Goal: Register for event/course

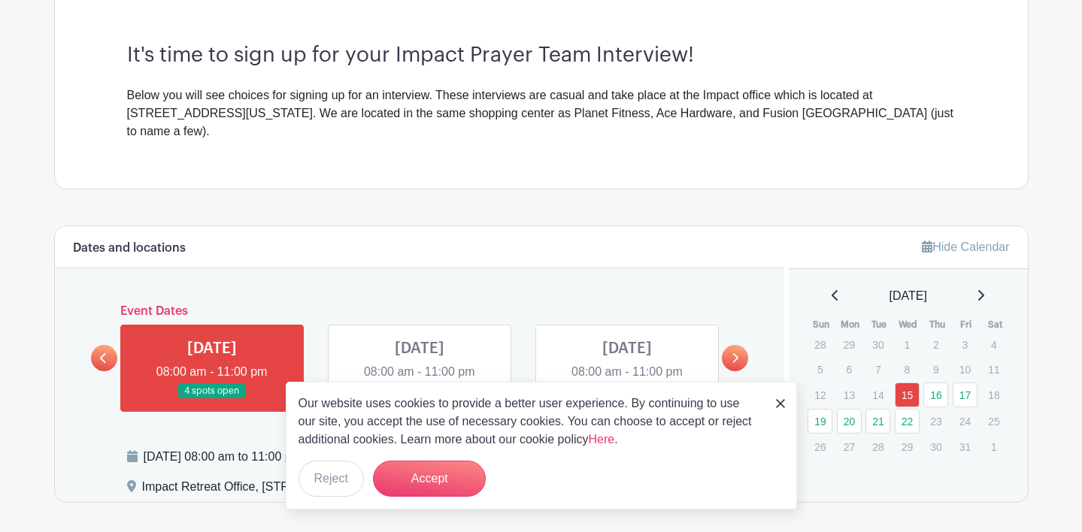
scroll to position [609, 0]
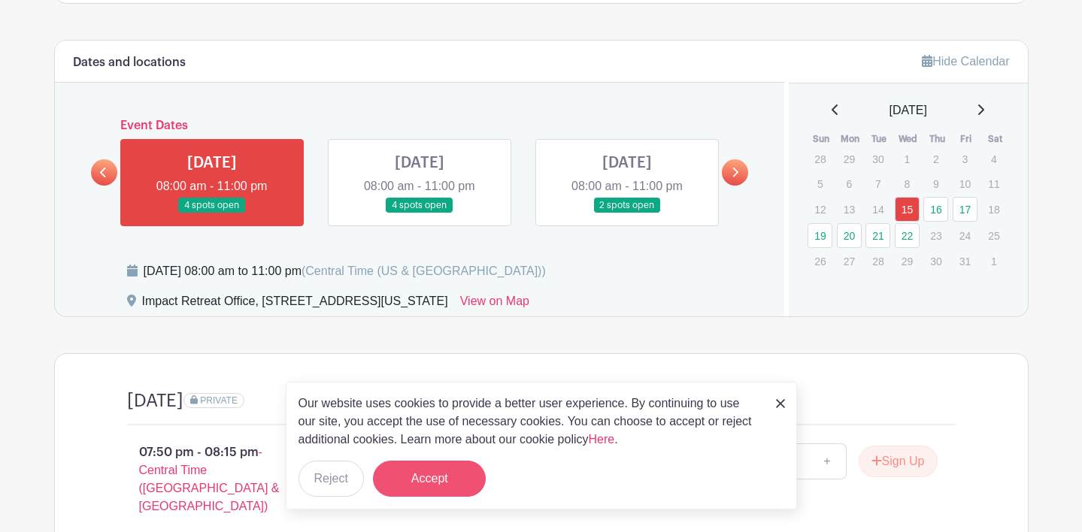
click at [438, 471] on button "Accept" at bounding box center [429, 479] width 113 height 36
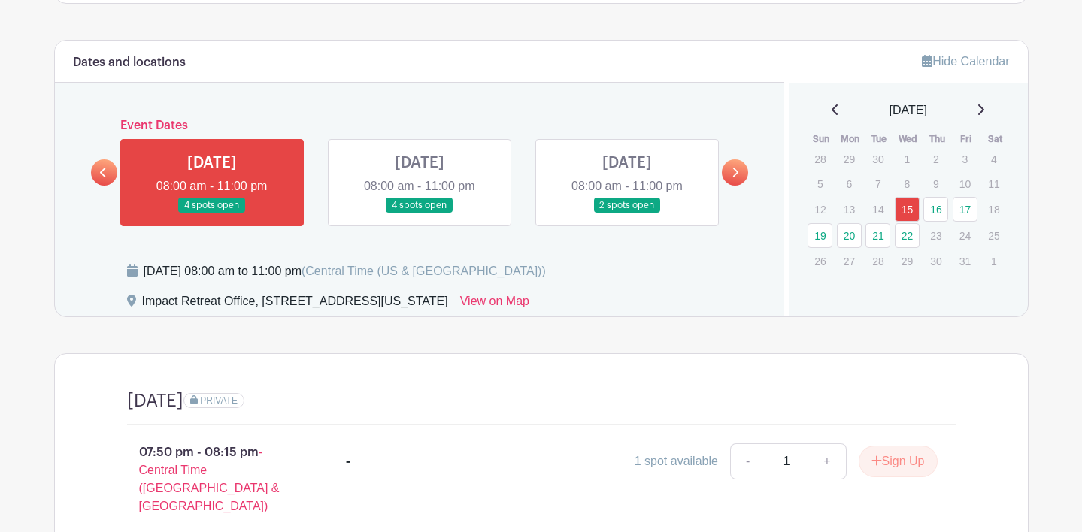
click at [735, 167] on link at bounding box center [735, 172] width 26 height 26
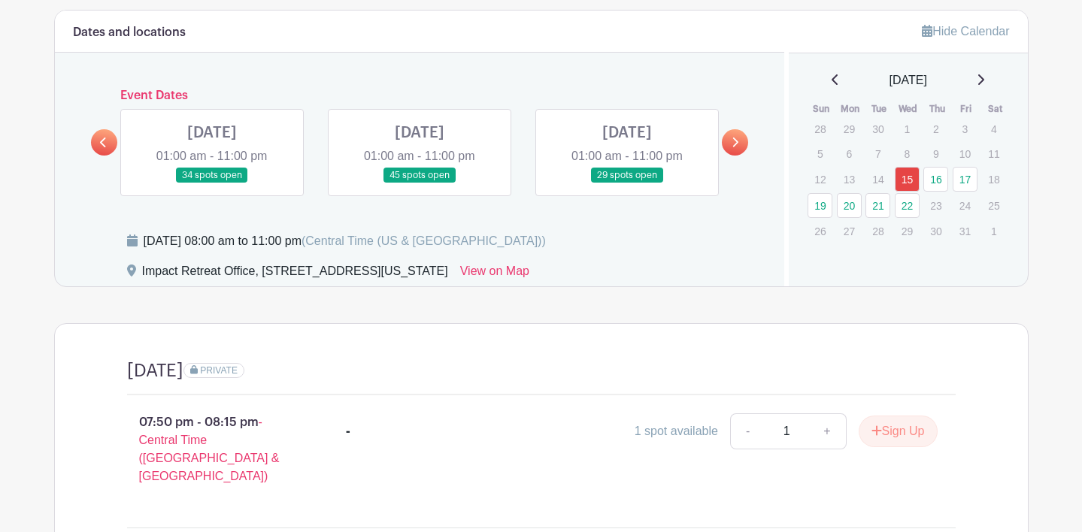
scroll to position [639, 0]
click at [111, 129] on link at bounding box center [104, 142] width 26 height 26
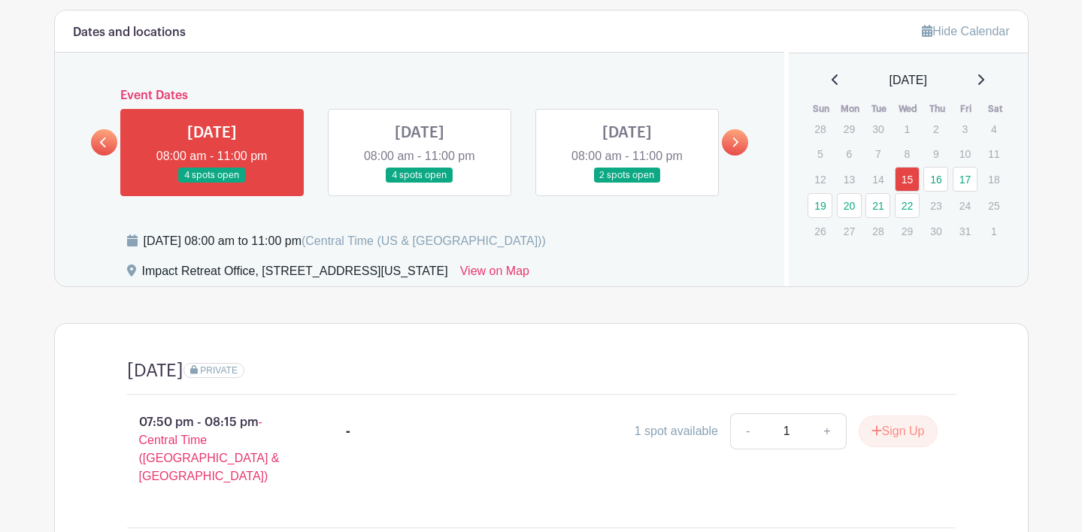
click at [733, 138] on icon at bounding box center [736, 143] width 6 height 10
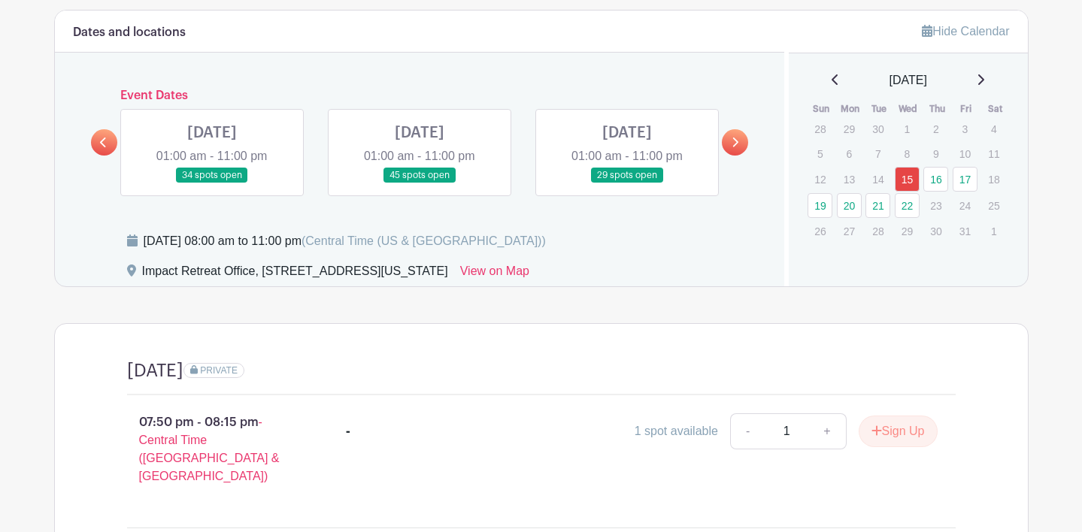
click at [733, 138] on icon at bounding box center [736, 143] width 6 height 10
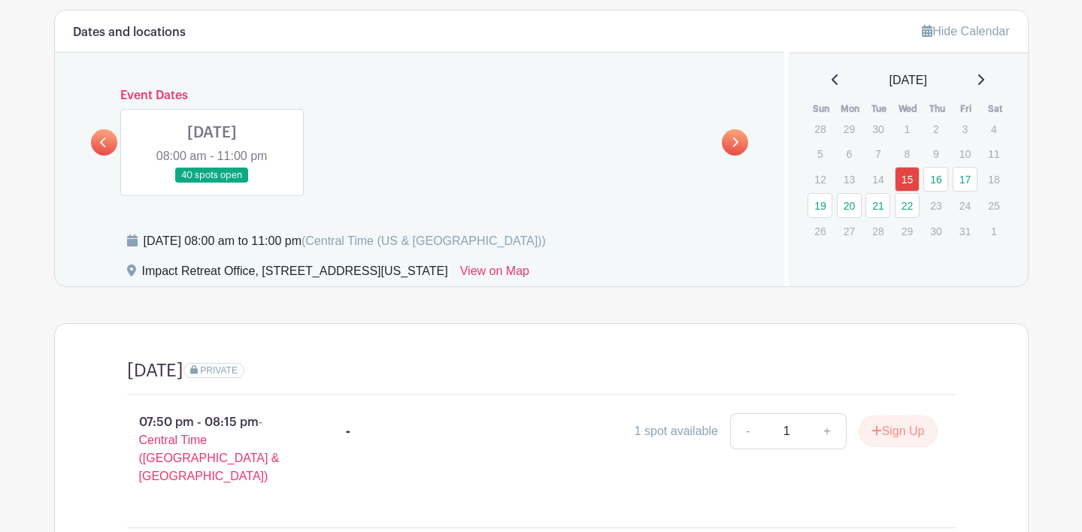
click at [212, 184] on link at bounding box center [212, 184] width 0 height 0
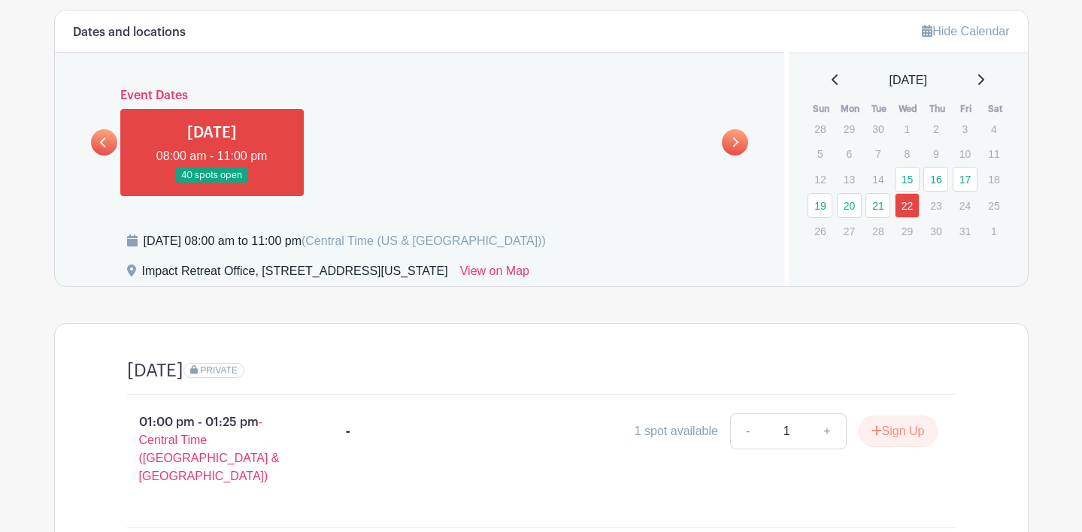
click at [104, 138] on icon at bounding box center [103, 143] width 6 height 10
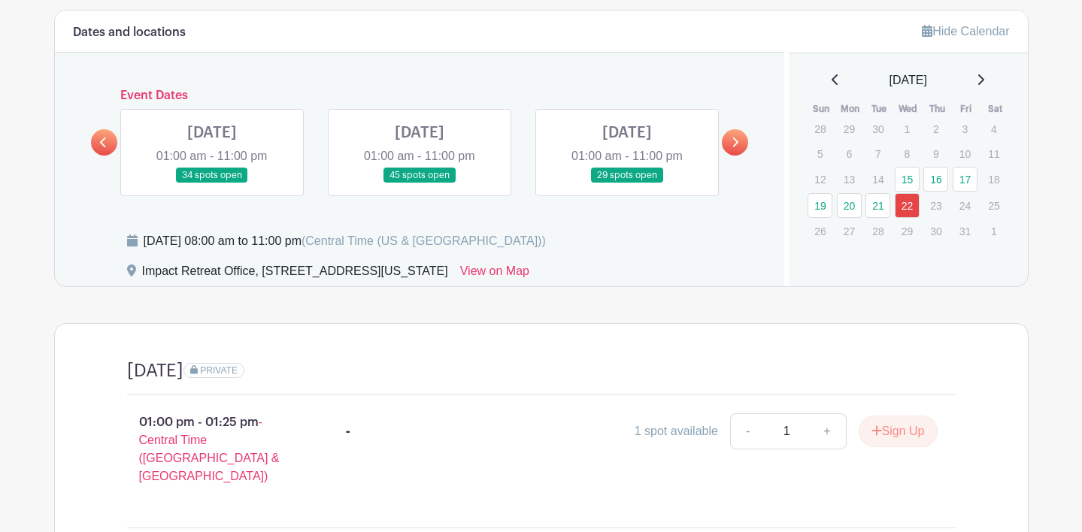
click at [420, 184] on link at bounding box center [420, 184] width 0 height 0
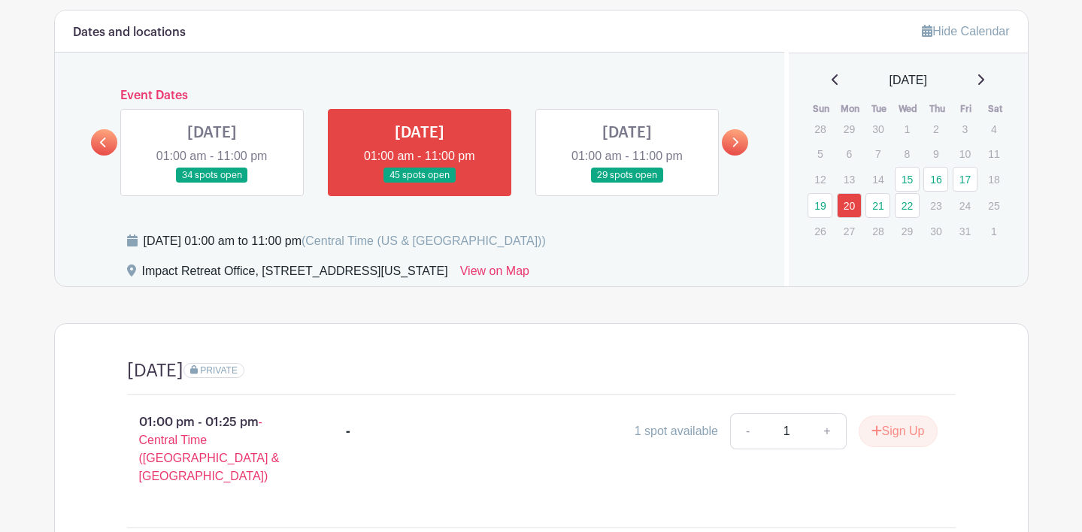
click at [104, 137] on icon at bounding box center [103, 142] width 7 height 11
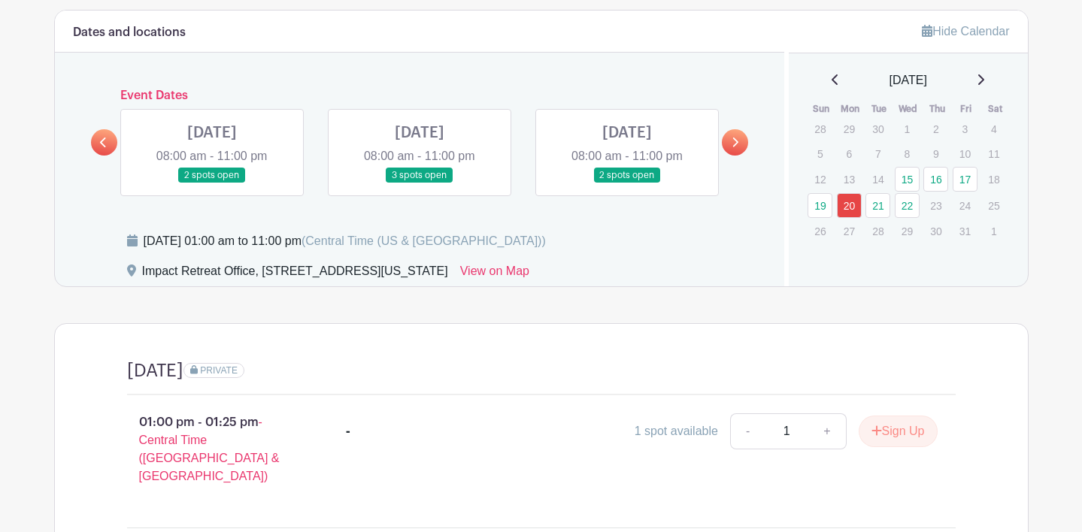
click at [627, 184] on link at bounding box center [627, 184] width 0 height 0
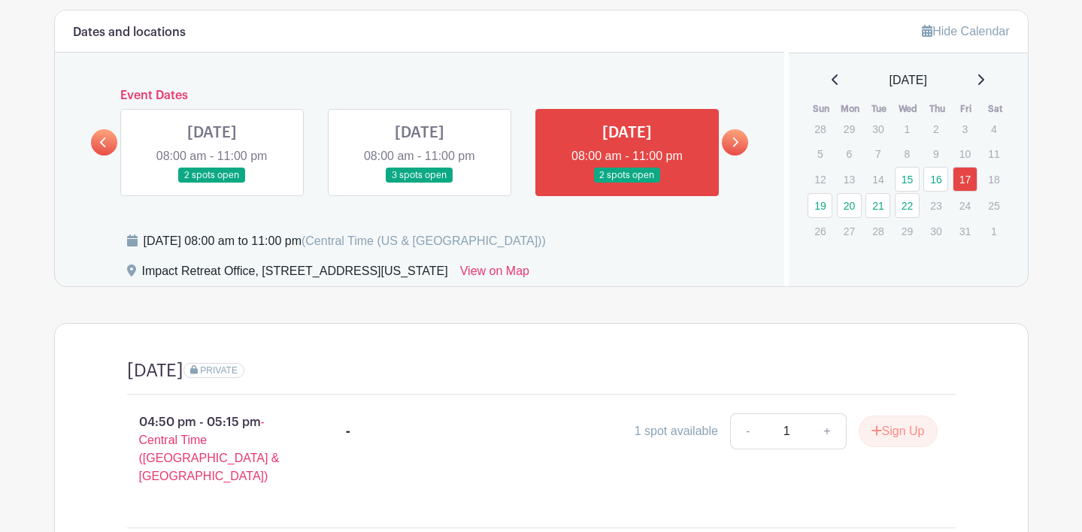
click at [420, 184] on link at bounding box center [420, 184] width 0 height 0
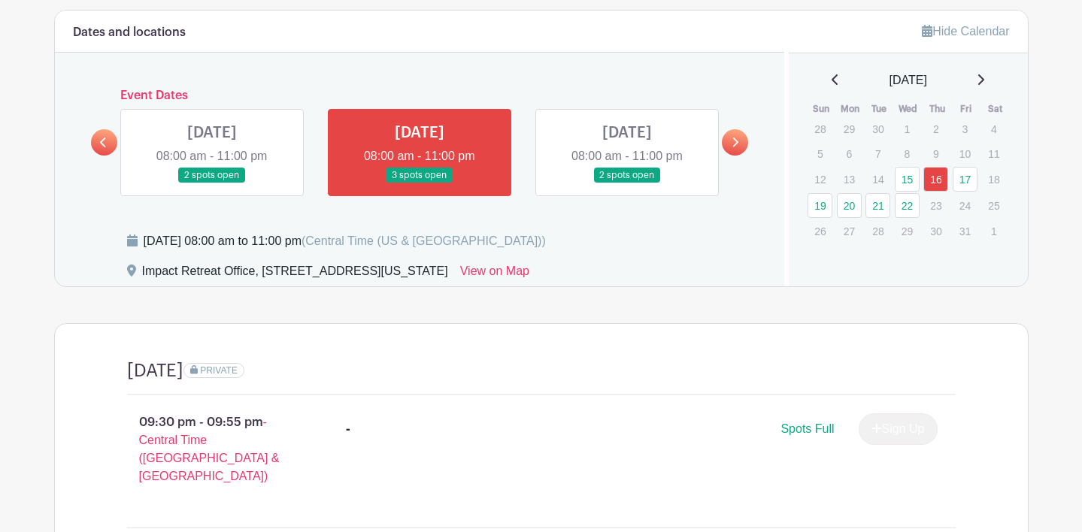
click at [212, 184] on link at bounding box center [212, 184] width 0 height 0
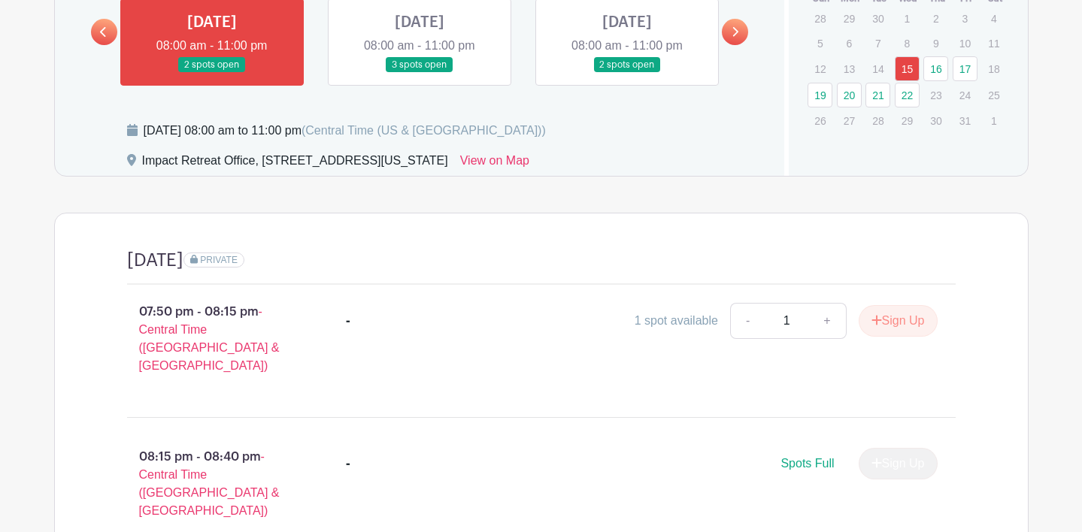
scroll to position [541, 0]
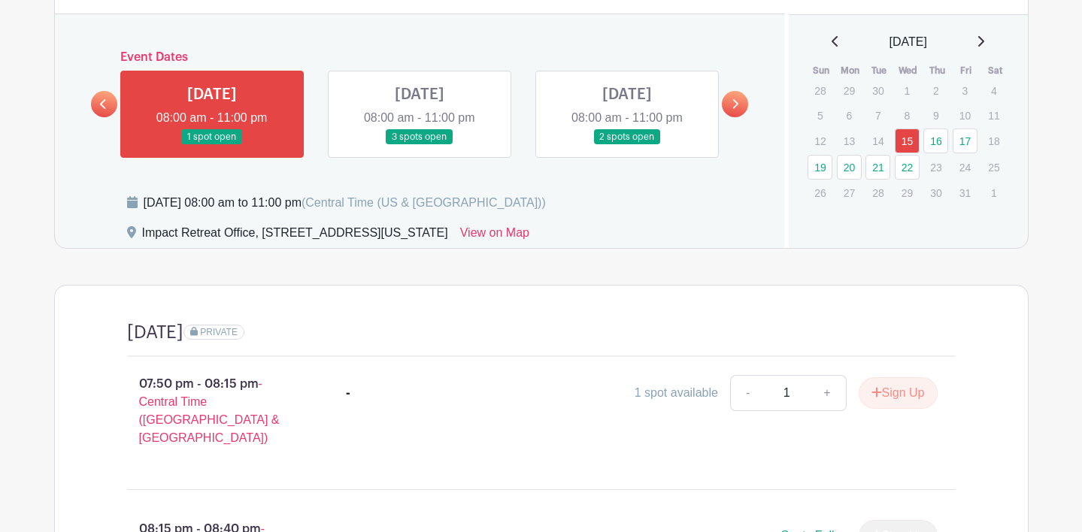
scroll to position [660, 0]
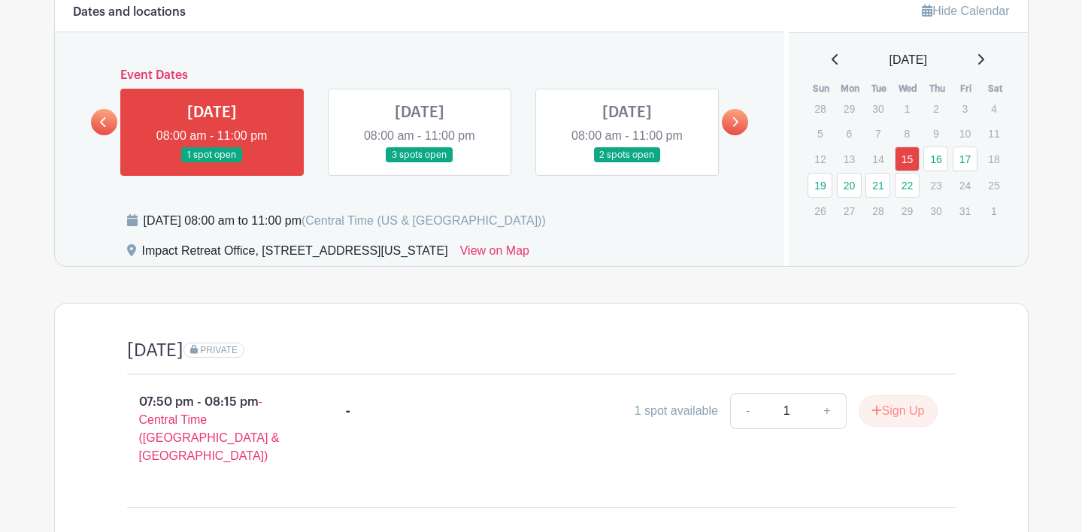
click at [98, 109] on link at bounding box center [104, 122] width 26 height 26
click at [109, 109] on link at bounding box center [104, 122] width 26 height 26
click at [111, 109] on link at bounding box center [104, 122] width 26 height 26
click at [733, 117] on icon at bounding box center [735, 122] width 7 height 11
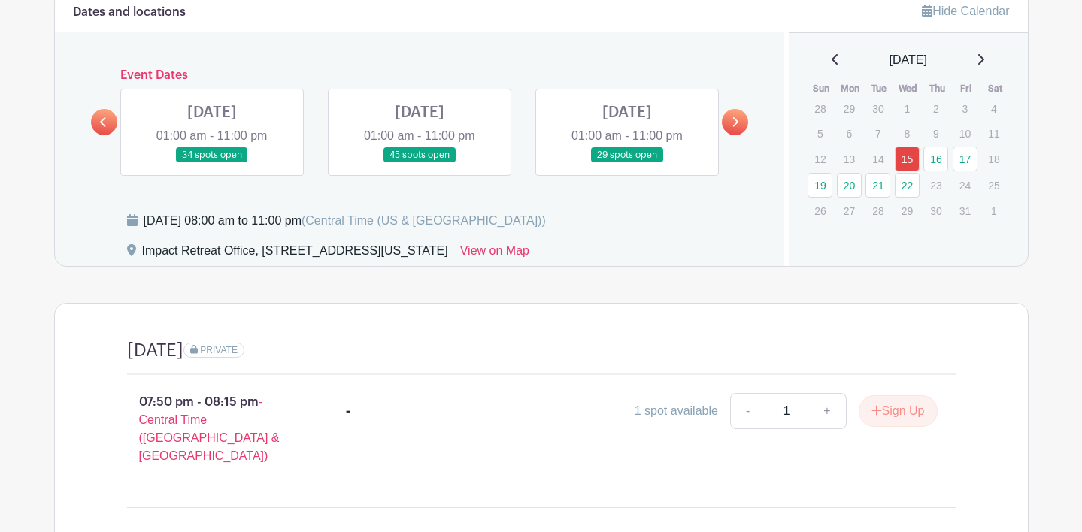
click at [420, 163] on link at bounding box center [420, 163] width 0 height 0
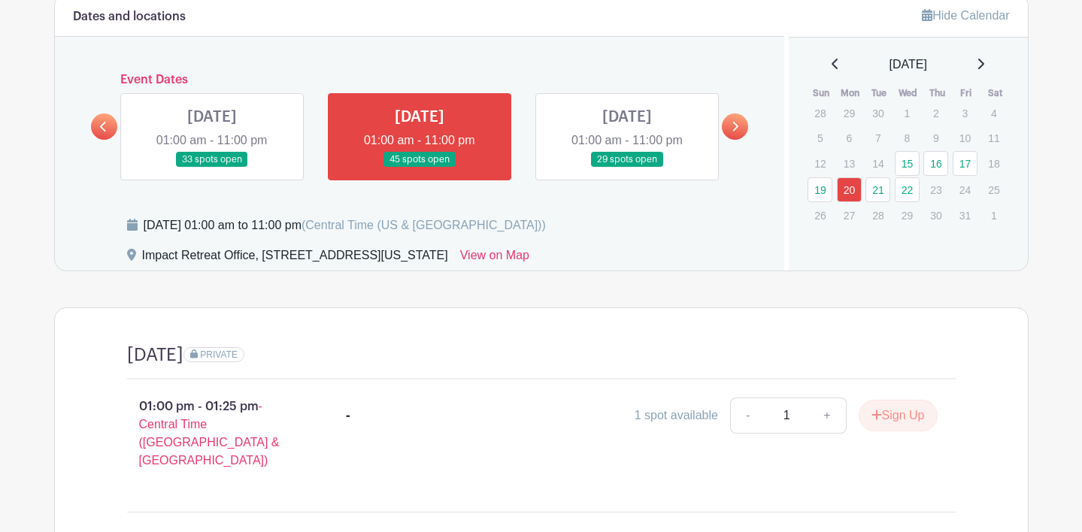
scroll to position [651, 0]
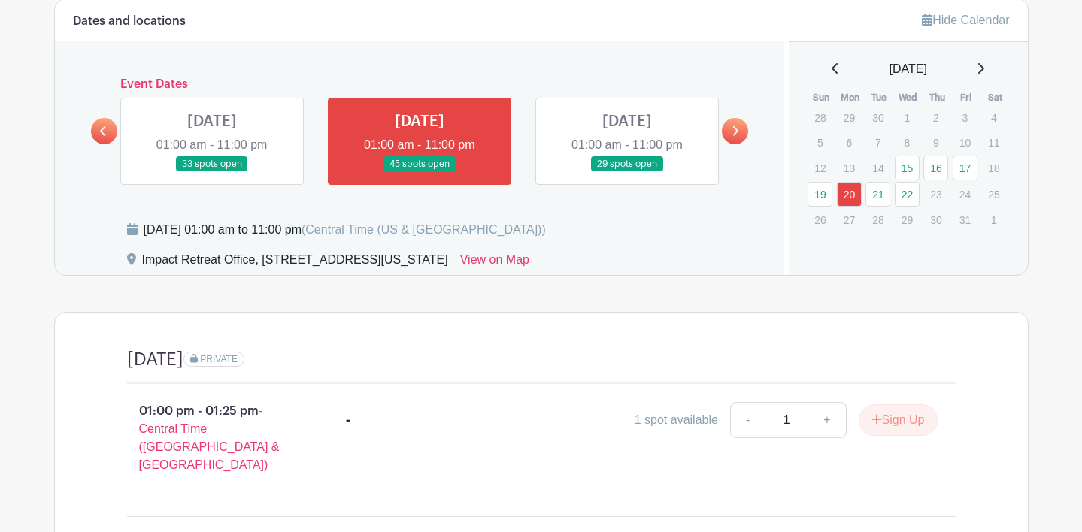
click at [107, 126] on icon at bounding box center [103, 131] width 7 height 11
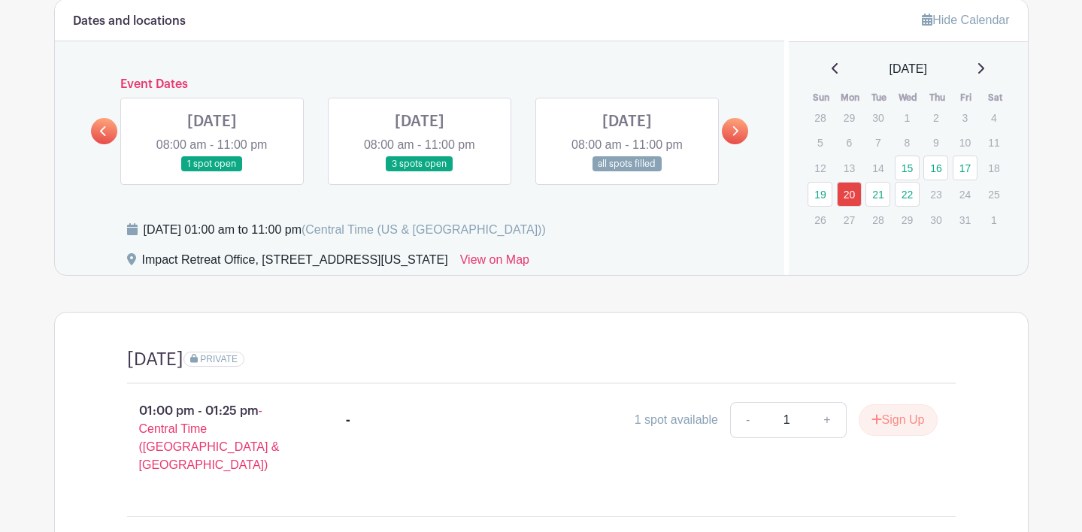
click at [420, 172] on link at bounding box center [420, 172] width 0 height 0
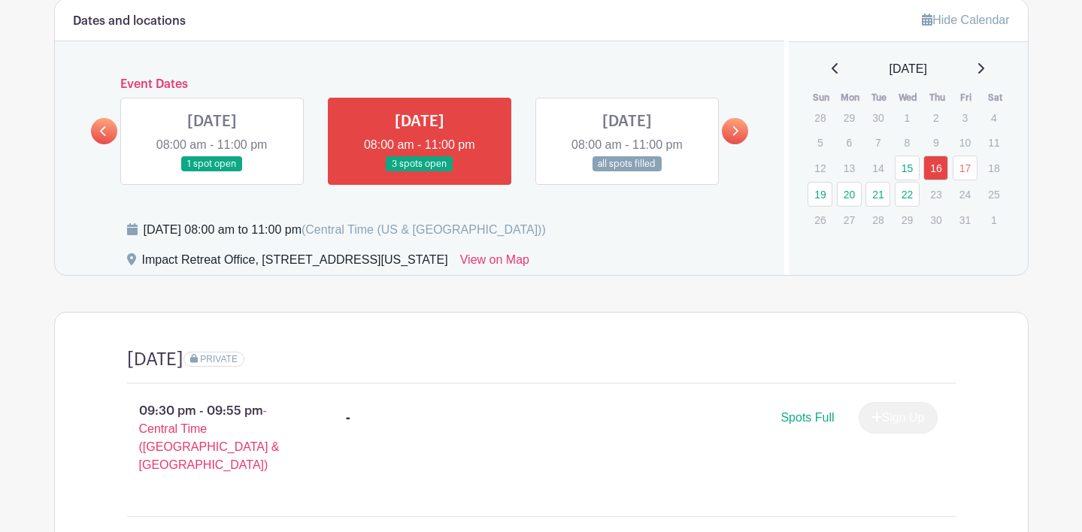
click at [420, 172] on link at bounding box center [420, 172] width 0 height 0
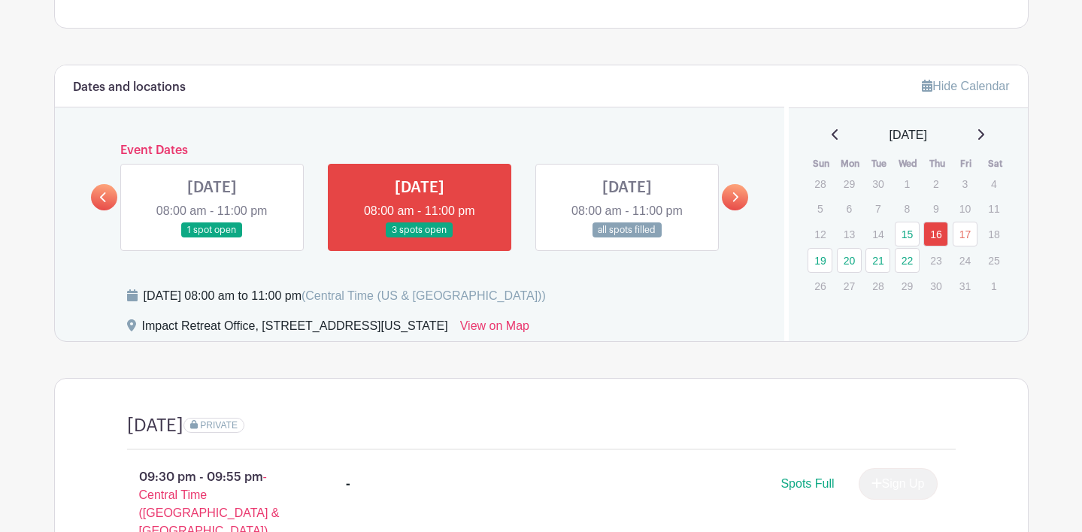
scroll to position [576, 0]
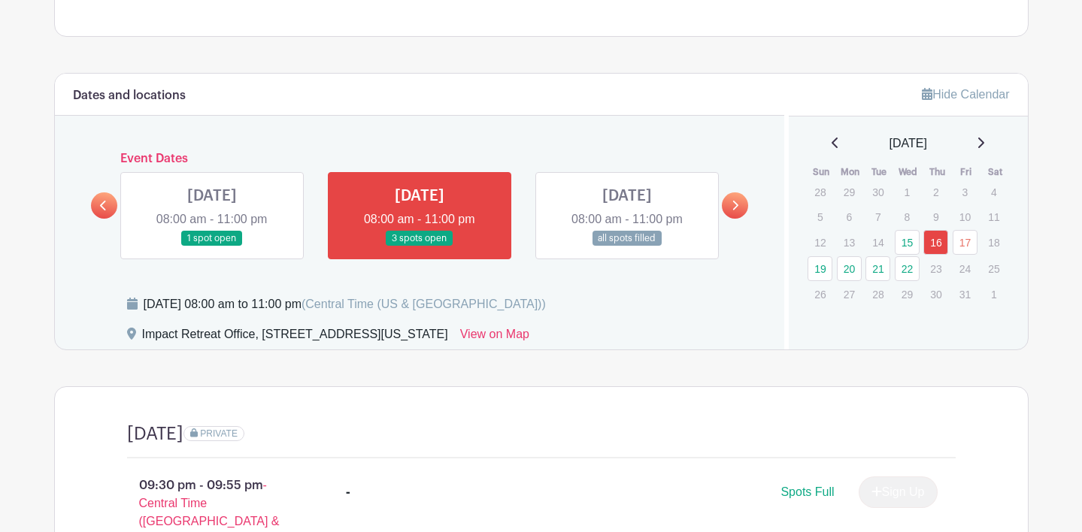
click at [728, 193] on link at bounding box center [735, 206] width 26 height 26
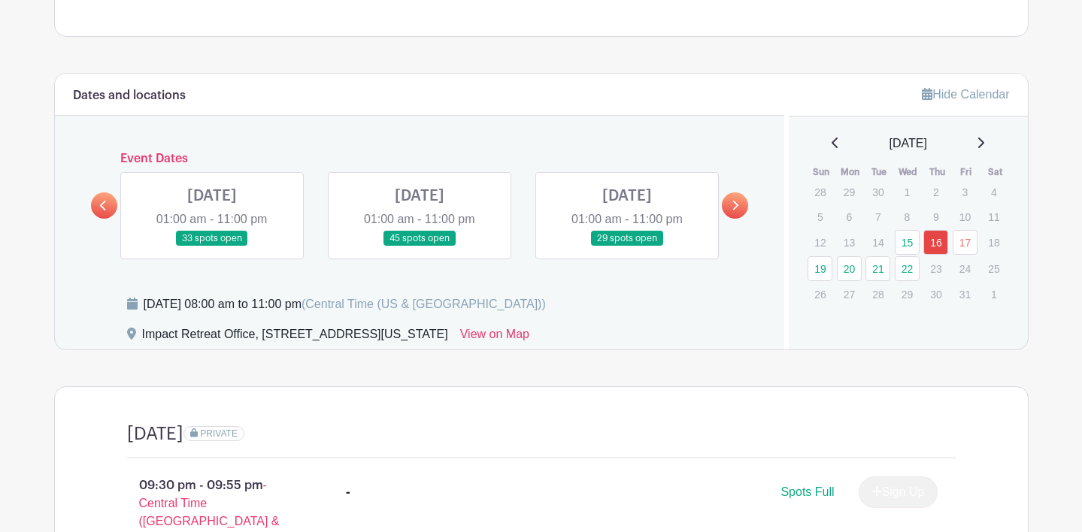
click at [627, 247] on link at bounding box center [627, 247] width 0 height 0
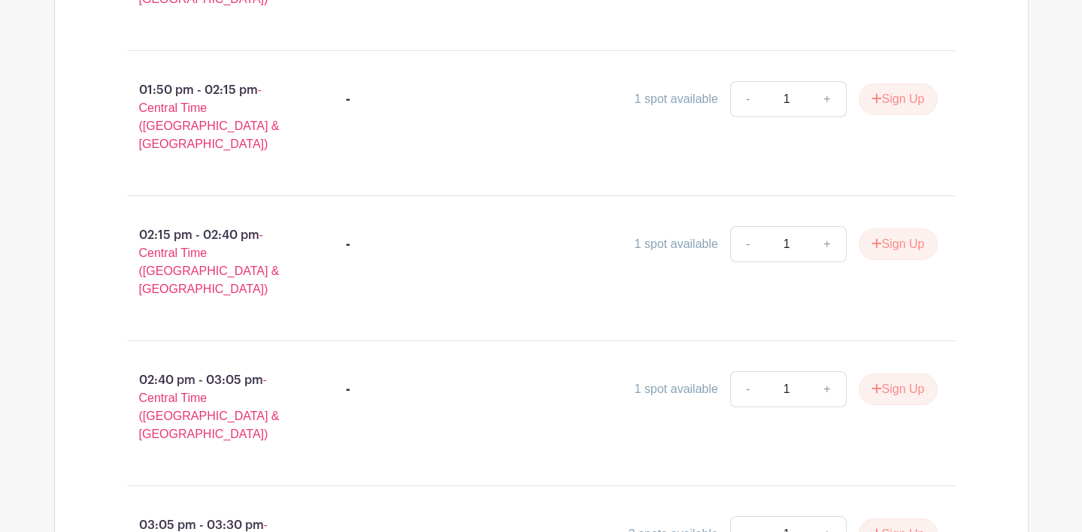
scroll to position [1265, 0]
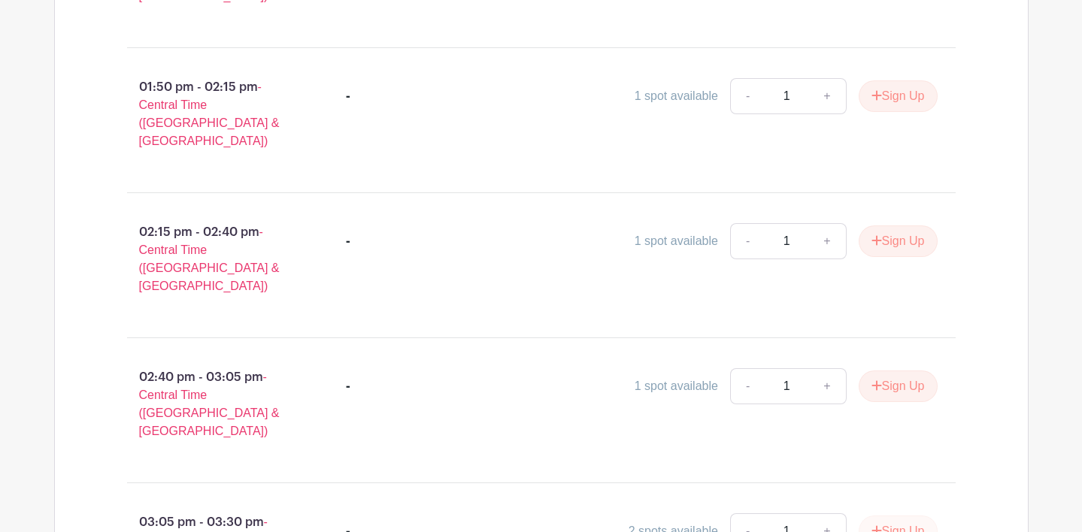
click at [924, 516] on button "Sign Up" at bounding box center [898, 532] width 79 height 32
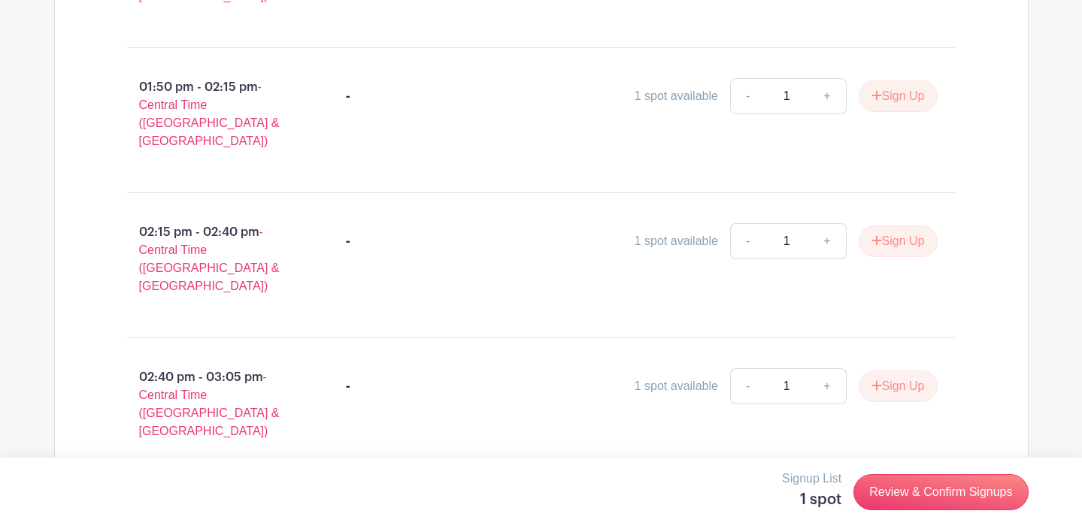
scroll to position [1288, 0]
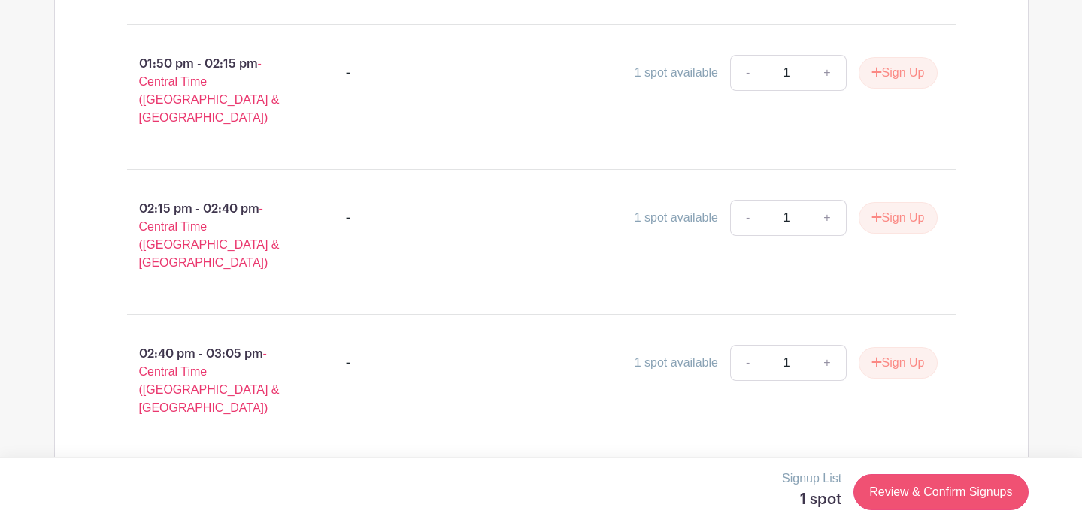
click at [912, 497] on link "Review & Confirm Signups" at bounding box center [941, 493] width 174 height 36
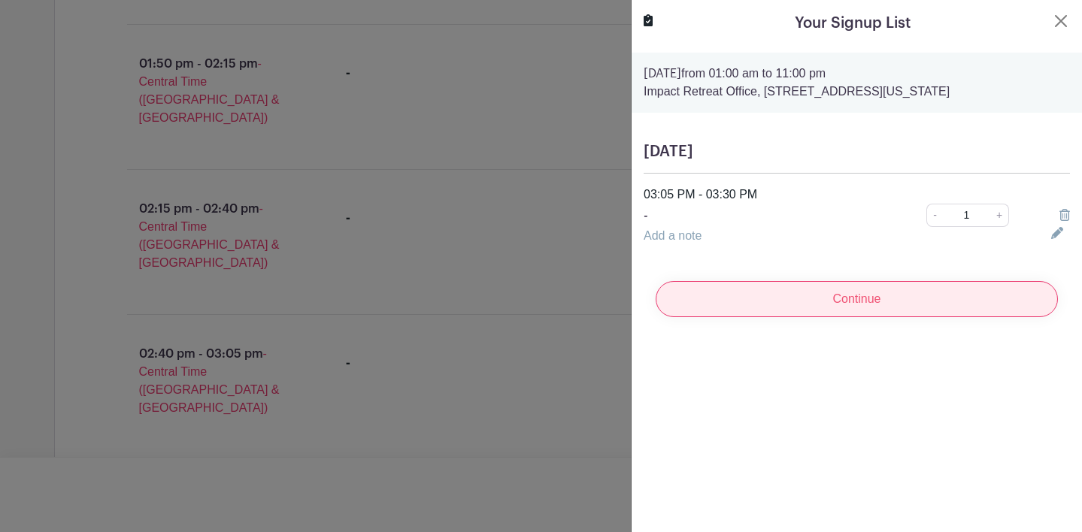
click at [872, 310] on input "Continue" at bounding box center [857, 299] width 402 height 36
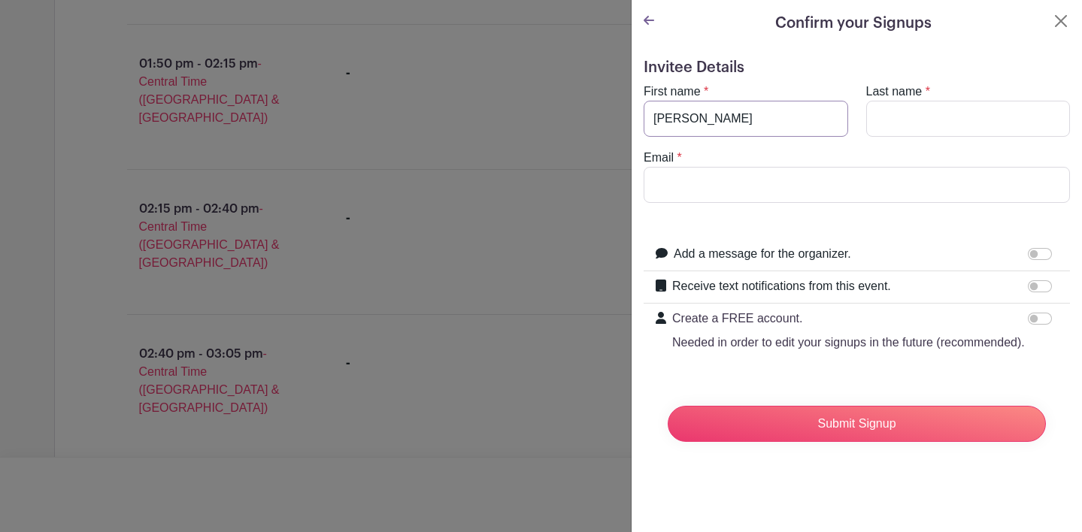
type input "[PERSON_NAME]"
type input "Holland"
type input "[EMAIL_ADDRESS][DOMAIN_NAME]"
click at [1037, 289] on input "Receive text notifications from this event." at bounding box center [1040, 287] width 24 height 12
checkbox input "true"
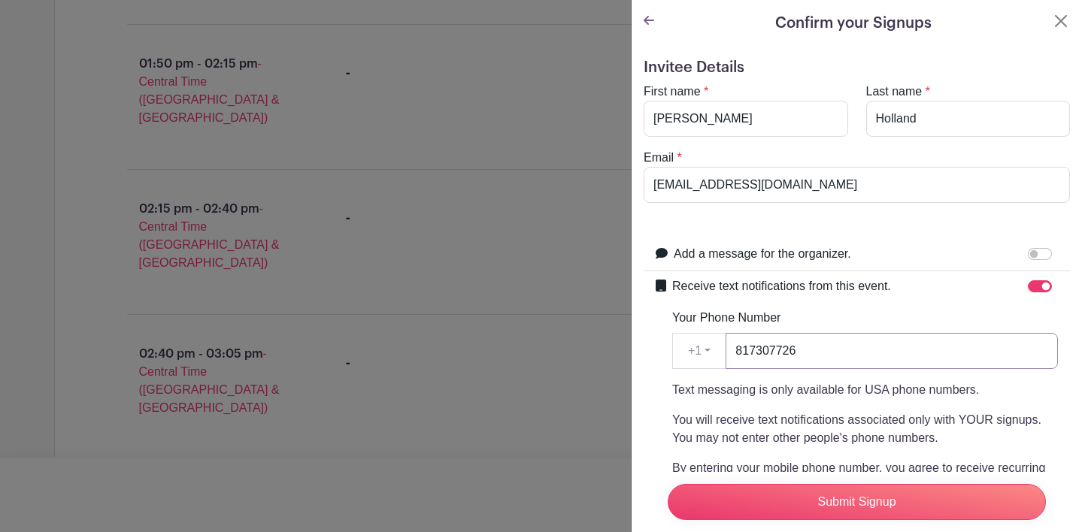
type input "8173077260"
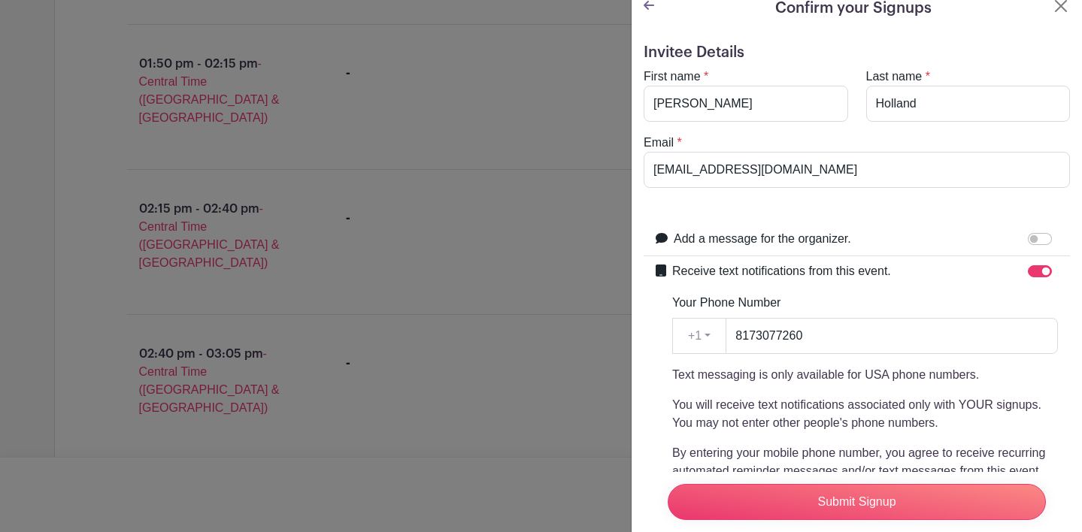
scroll to position [17, 0]
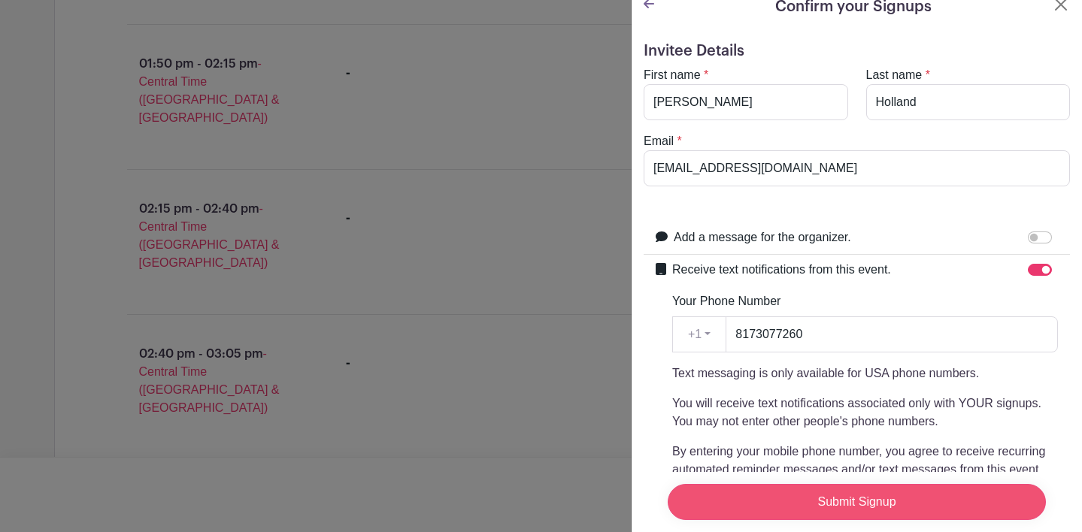
click at [784, 505] on input "Submit Signup" at bounding box center [857, 502] width 378 height 36
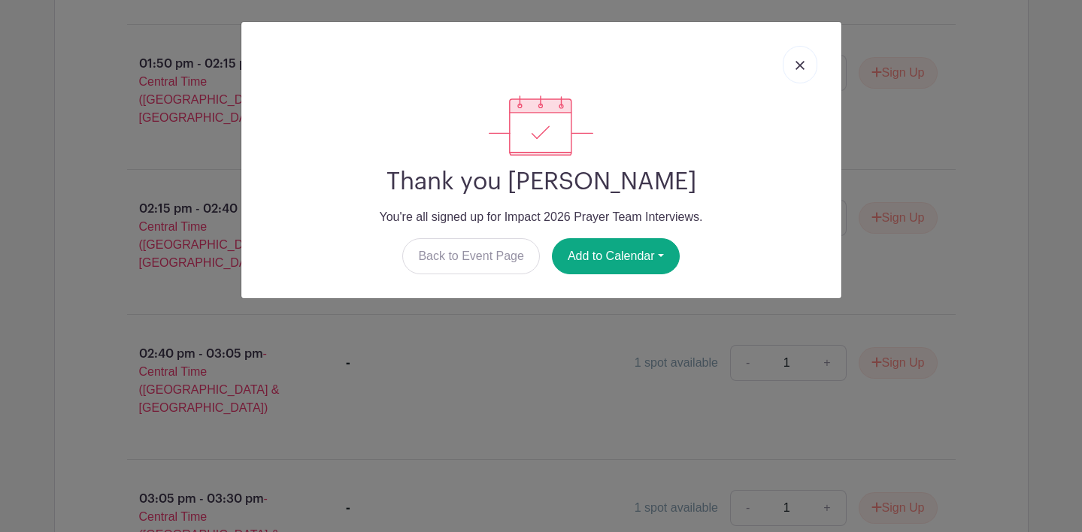
click at [793, 62] on link at bounding box center [800, 65] width 35 height 38
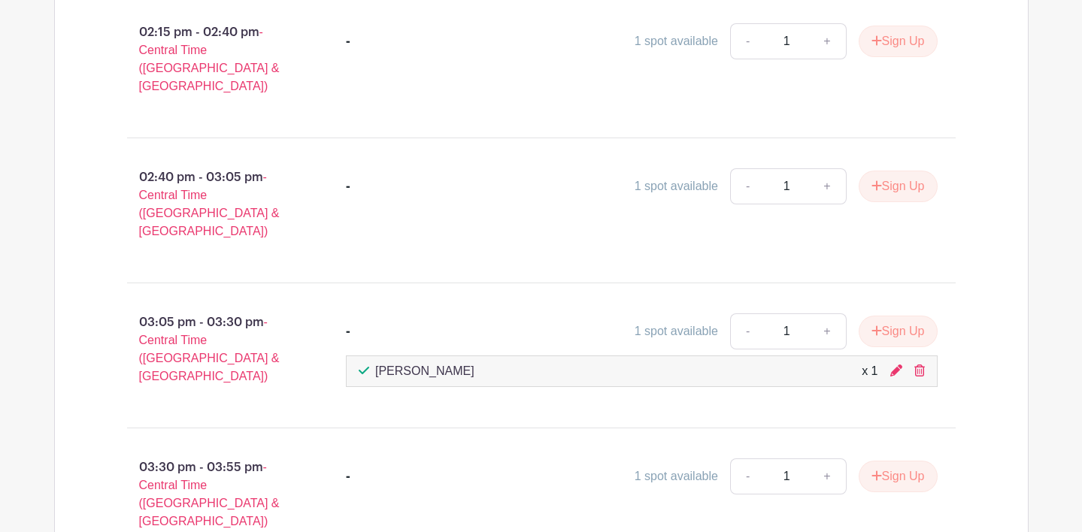
scroll to position [1480, 0]
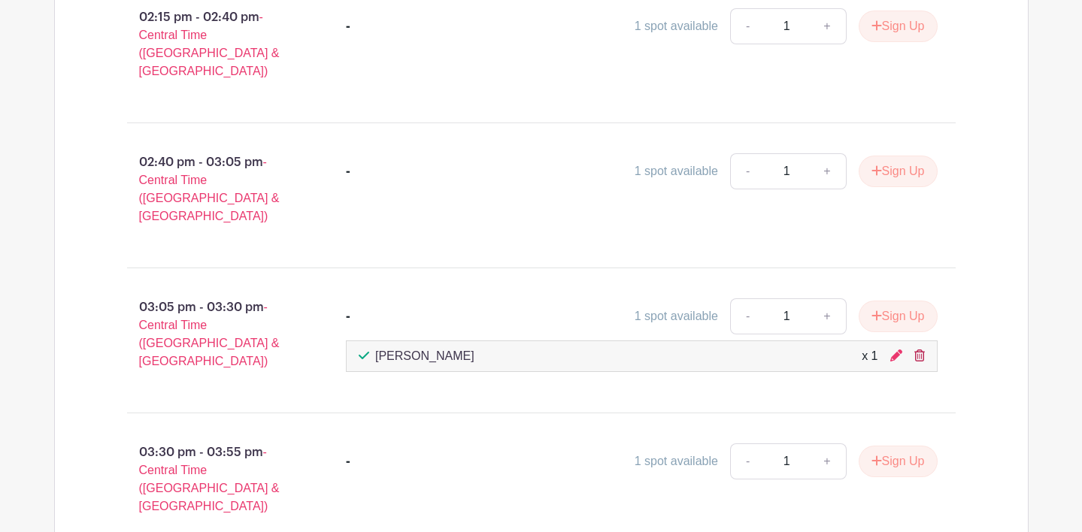
click at [921, 350] on icon at bounding box center [920, 356] width 11 height 12
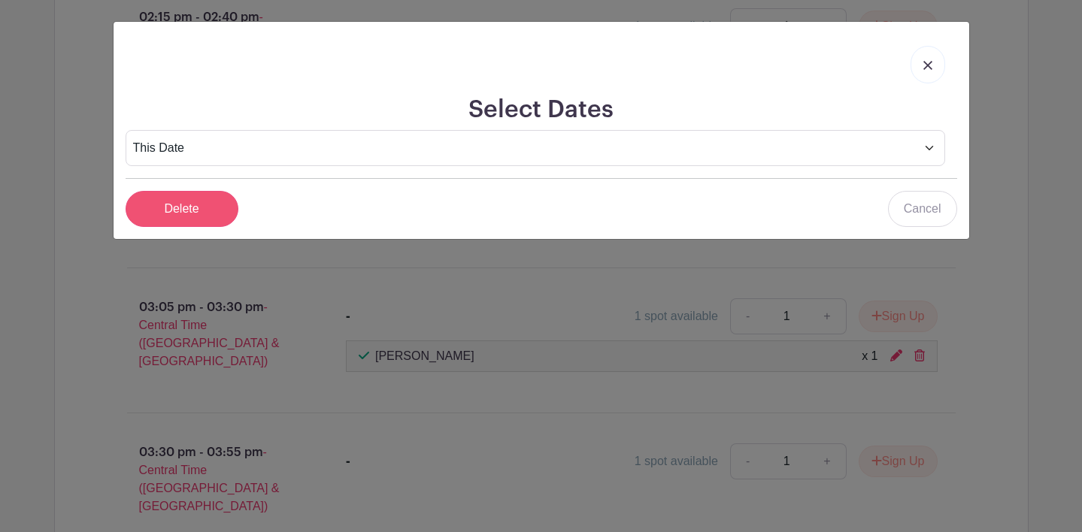
click at [178, 218] on input "Delete" at bounding box center [182, 209] width 113 height 36
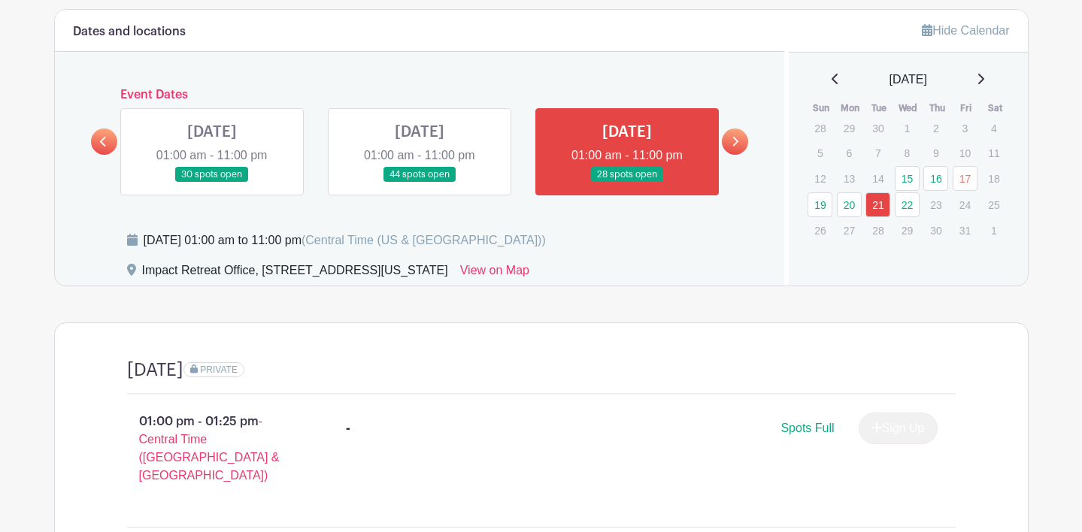
scroll to position [642, 0]
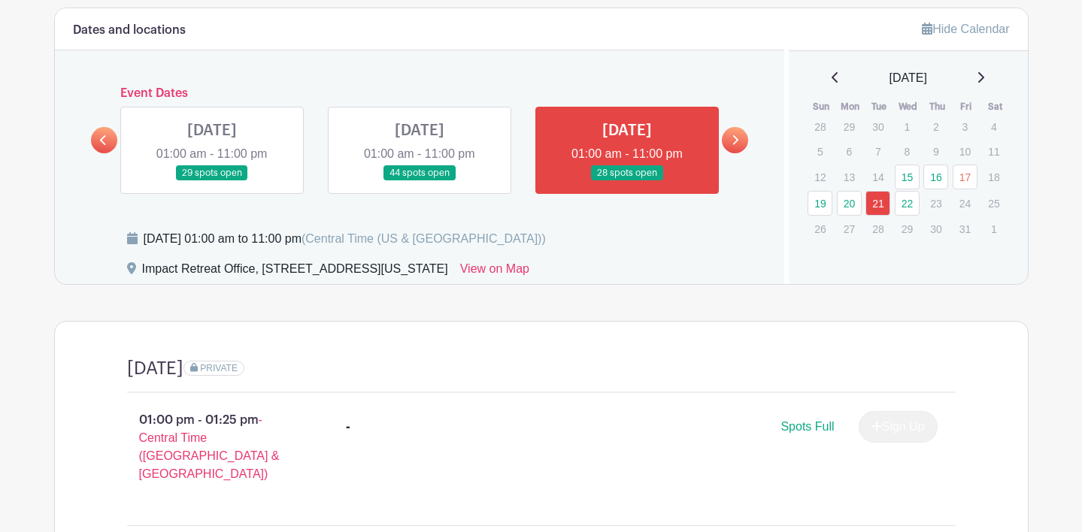
click at [736, 135] on icon at bounding box center [735, 140] width 7 height 11
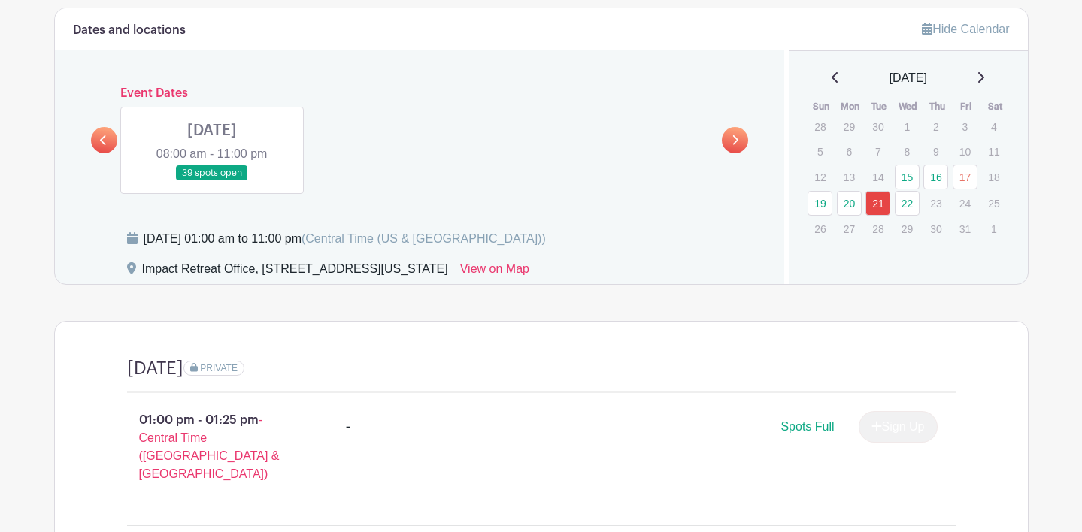
click at [212, 181] on link at bounding box center [212, 181] width 0 height 0
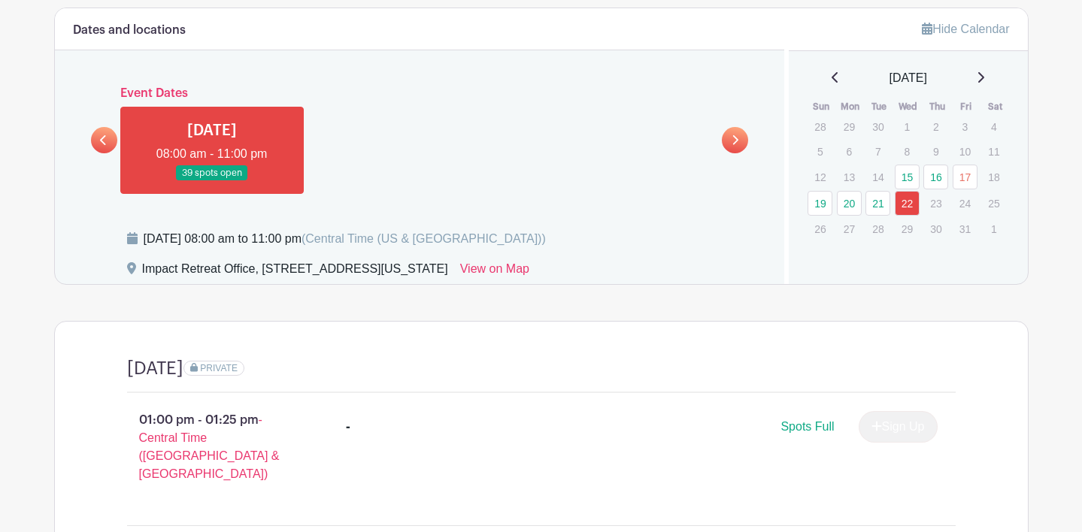
click at [212, 181] on link at bounding box center [212, 181] width 0 height 0
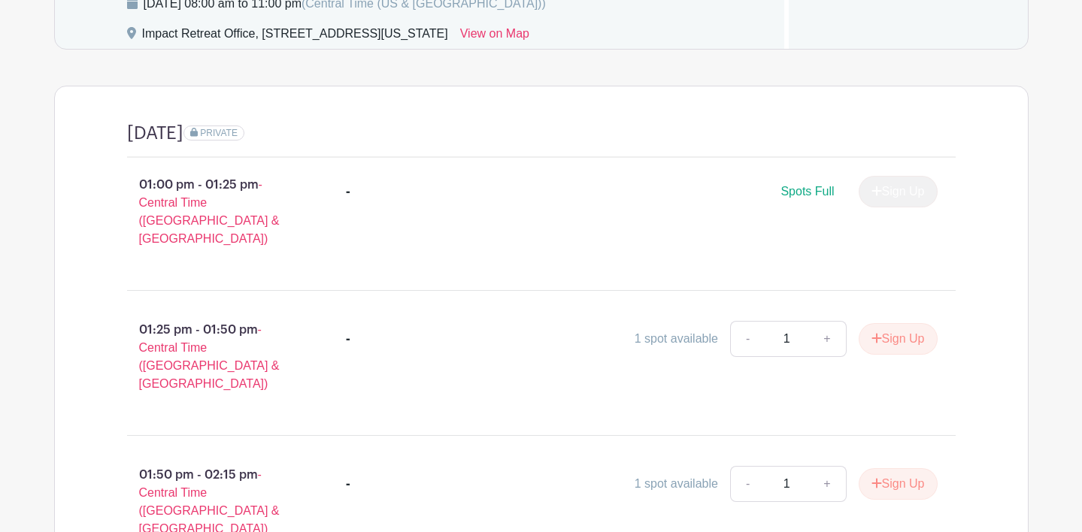
scroll to position [878, 0]
click at [900, 323] on button "Sign Up" at bounding box center [898, 339] width 79 height 32
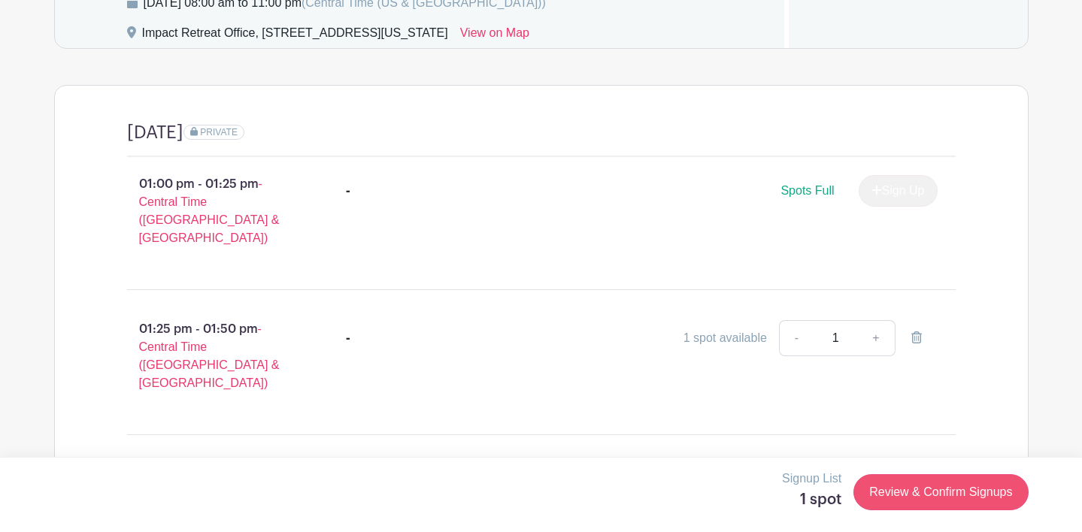
click at [926, 489] on link "Review & Confirm Signups" at bounding box center [941, 493] width 174 height 36
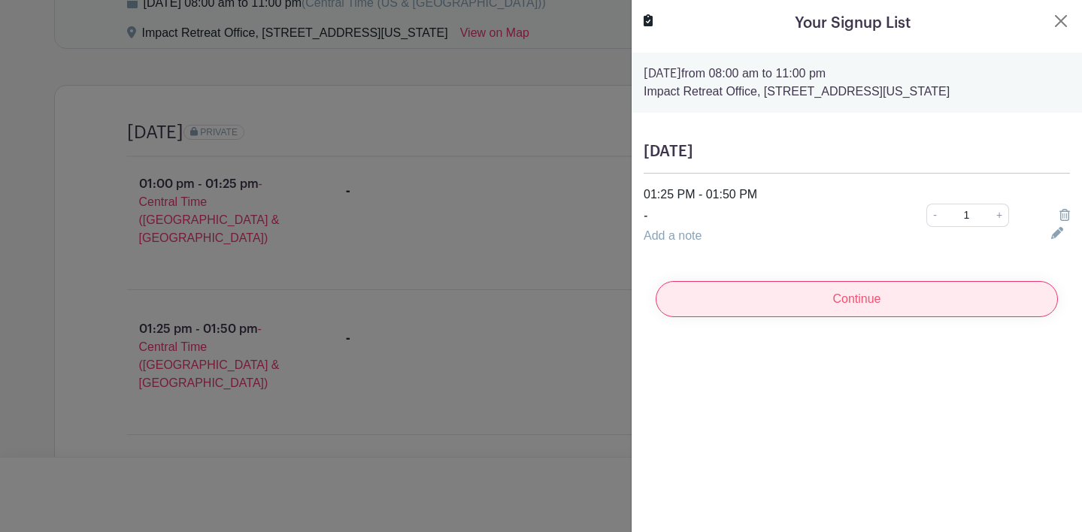
click at [866, 298] on input "Continue" at bounding box center [857, 299] width 402 height 36
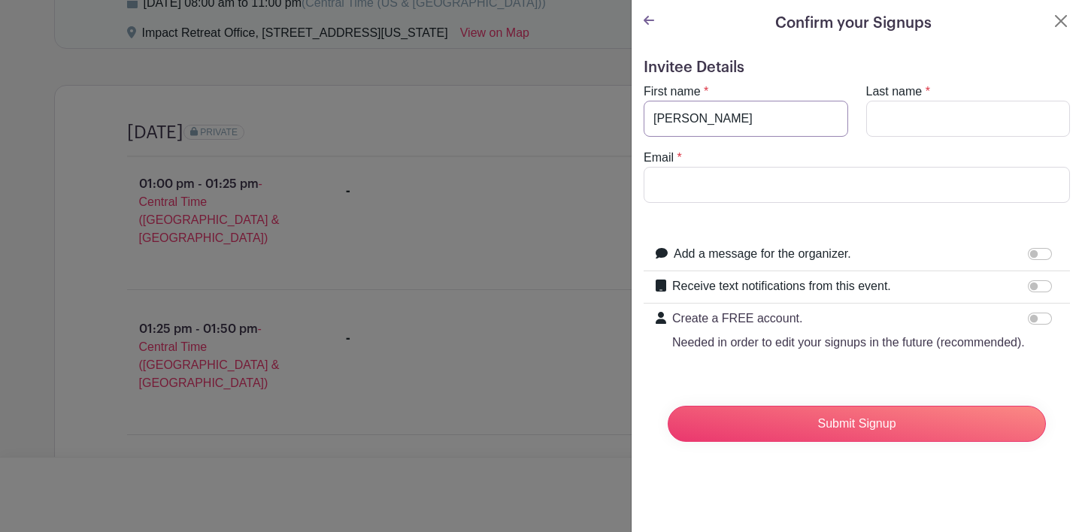
type input "[PERSON_NAME]"
type input "Holland"
type input "[EMAIL_ADDRESS][DOMAIN_NAME]"
click at [1030, 284] on input "Receive text notifications from this event." at bounding box center [1040, 287] width 24 height 12
checkbox input "true"
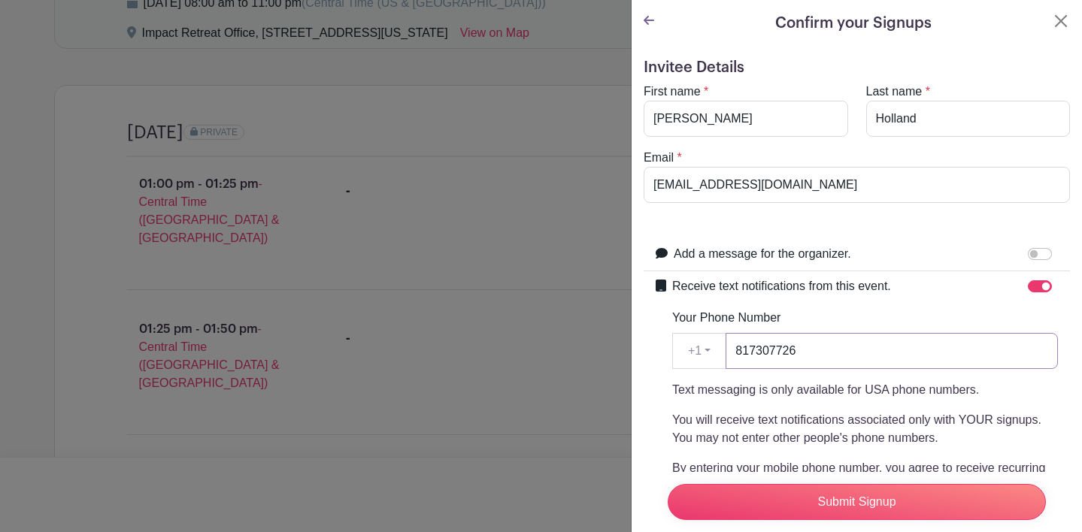
type input "8173077260"
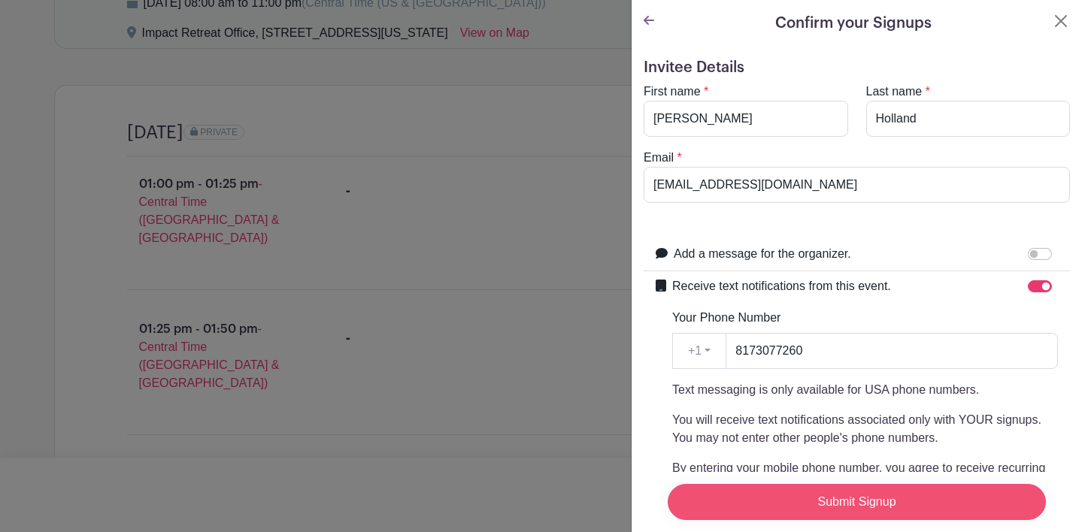
click at [787, 511] on input "Submit Signup" at bounding box center [857, 502] width 378 height 36
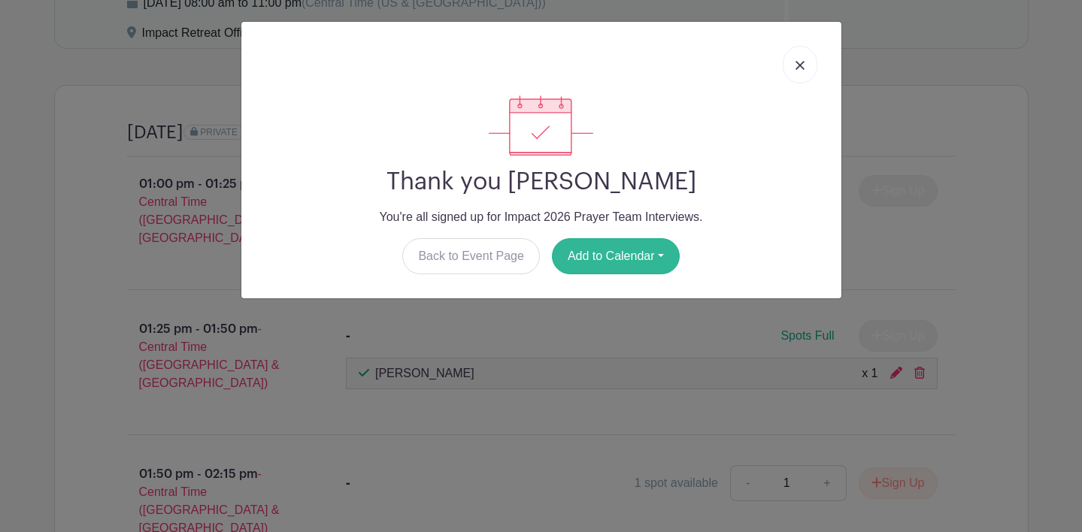
click at [590, 261] on button "Add to Calendar" at bounding box center [616, 256] width 128 height 36
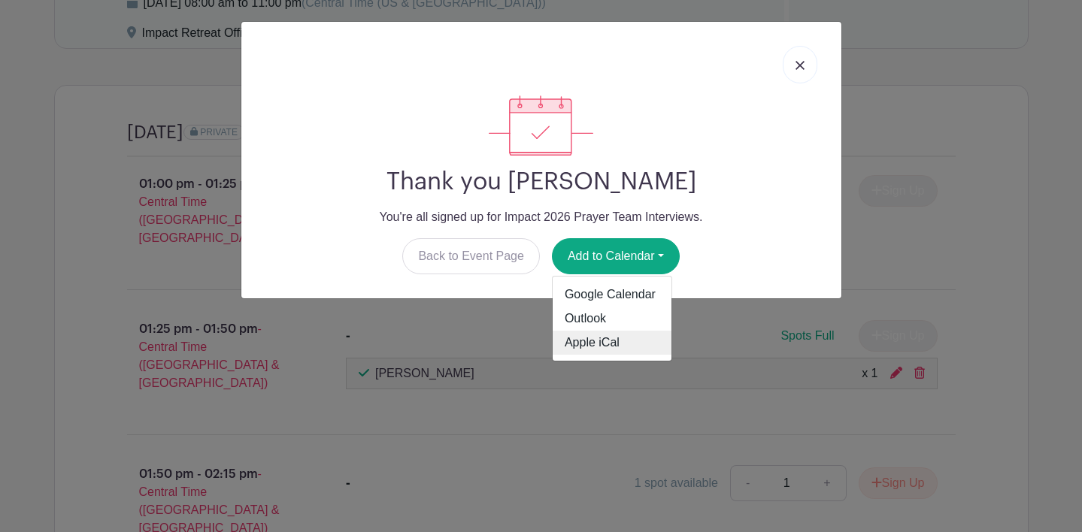
click at [586, 344] on link "Apple iCal" at bounding box center [612, 343] width 119 height 24
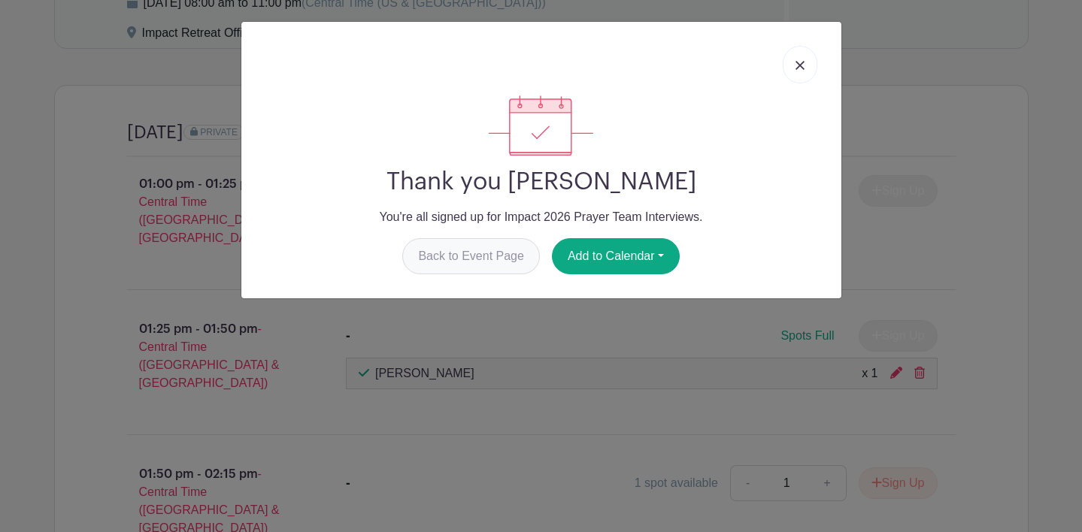
click at [466, 249] on link "Back to Event Page" at bounding box center [471, 256] width 138 height 36
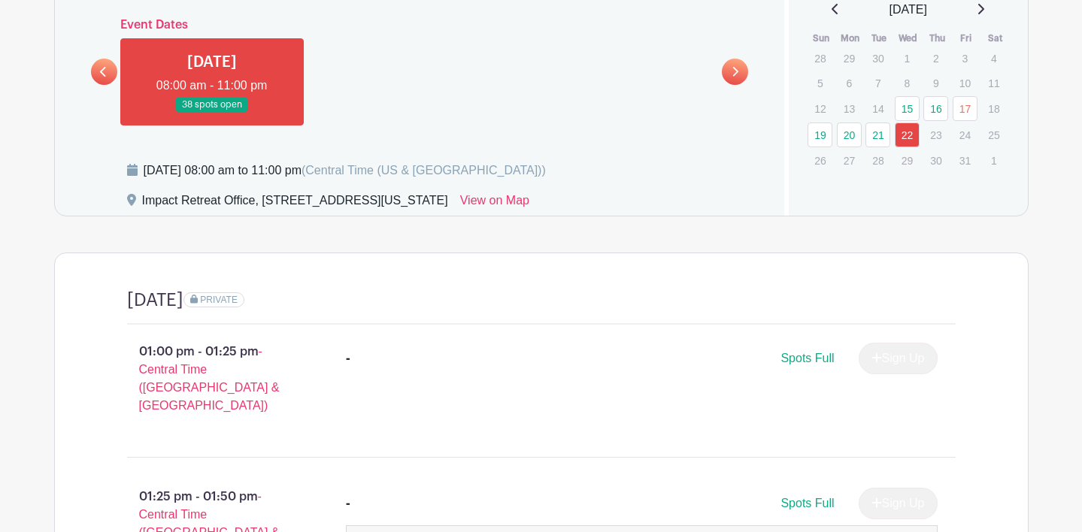
scroll to position [681, 0]
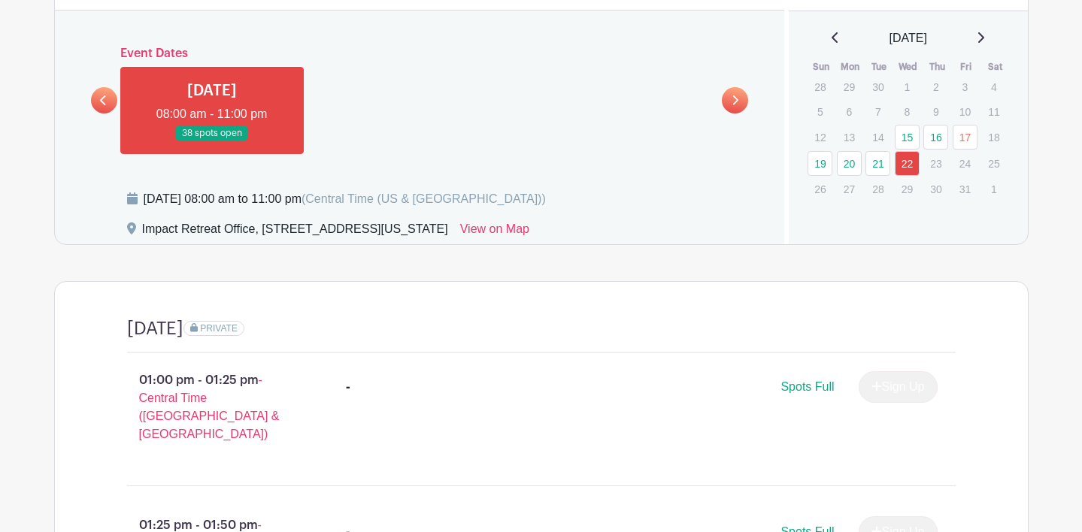
click at [105, 95] on icon at bounding box center [103, 100] width 7 height 11
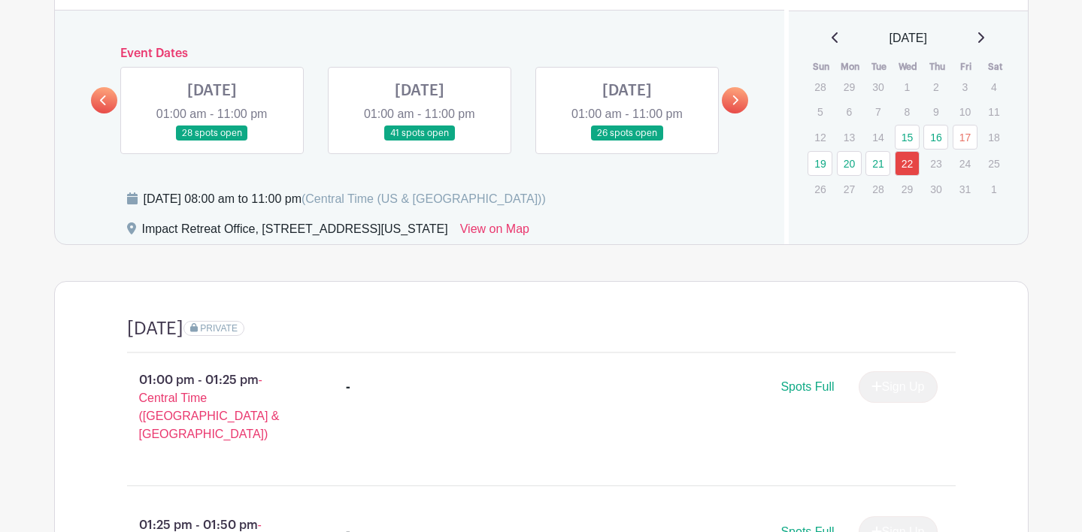
click at [98, 87] on link at bounding box center [104, 100] width 26 height 26
click at [733, 95] on icon at bounding box center [735, 100] width 7 height 11
click at [212, 141] on link at bounding box center [212, 141] width 0 height 0
click at [627, 141] on link at bounding box center [627, 141] width 0 height 0
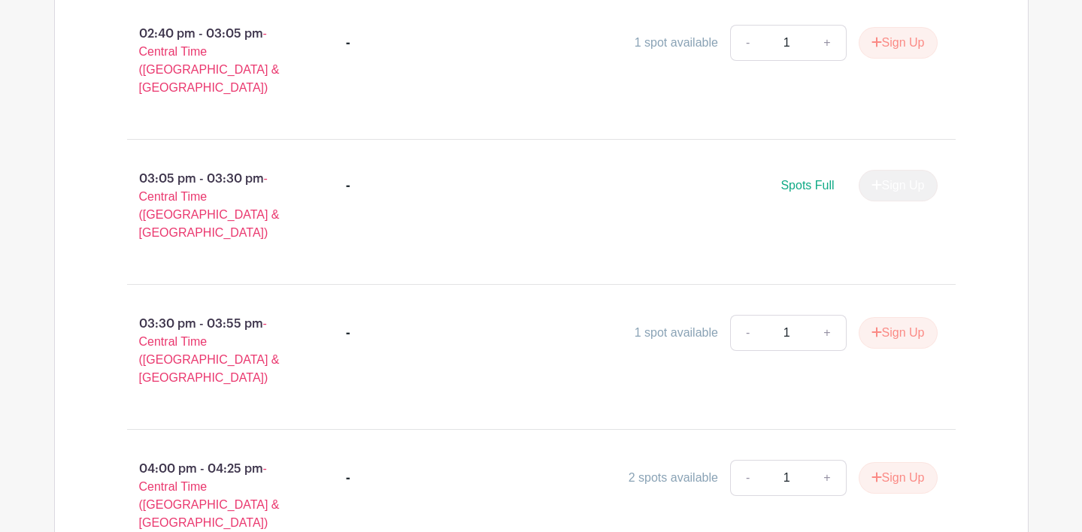
scroll to position [1607, 0]
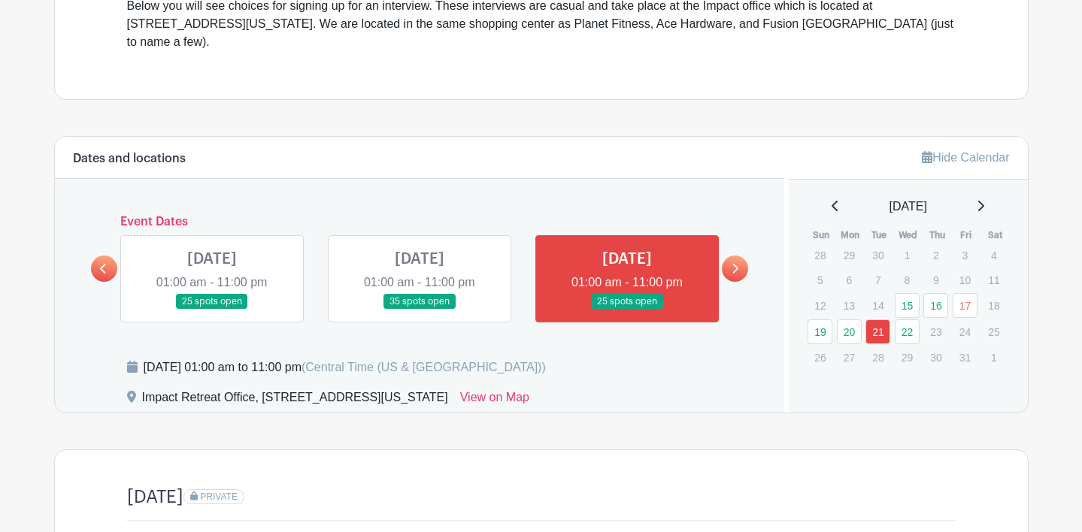
scroll to position [627, 0]
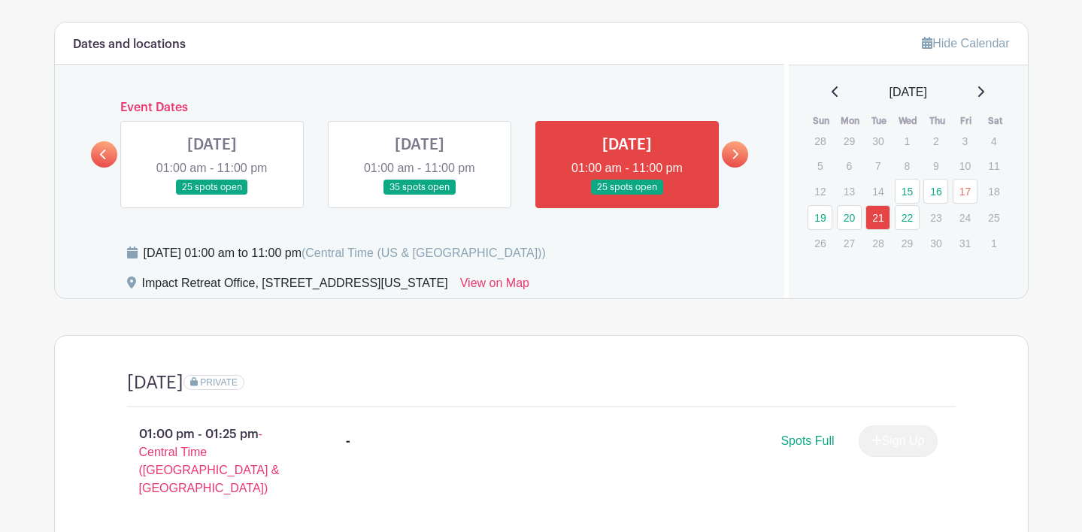
click at [730, 141] on link at bounding box center [735, 154] width 26 height 26
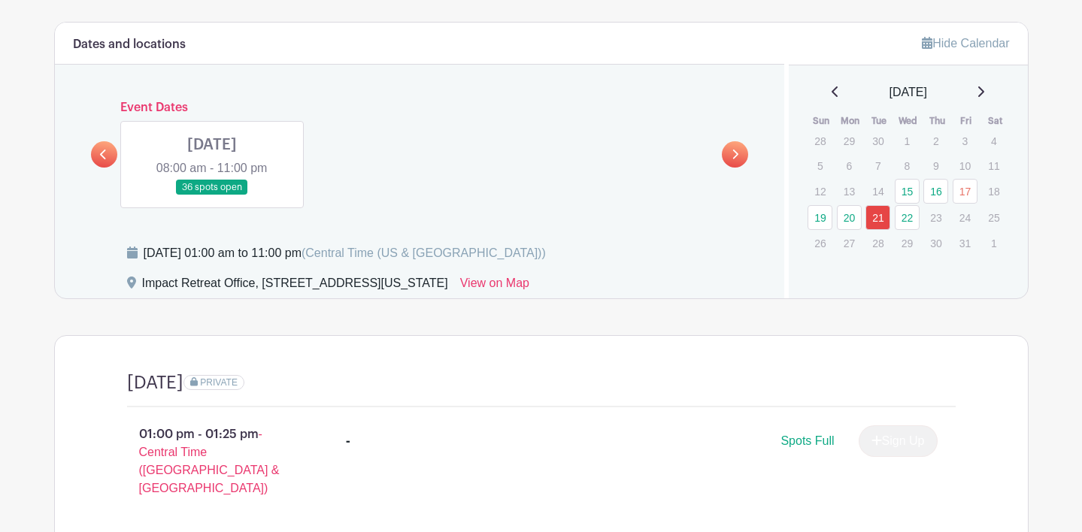
click at [212, 196] on link at bounding box center [212, 196] width 0 height 0
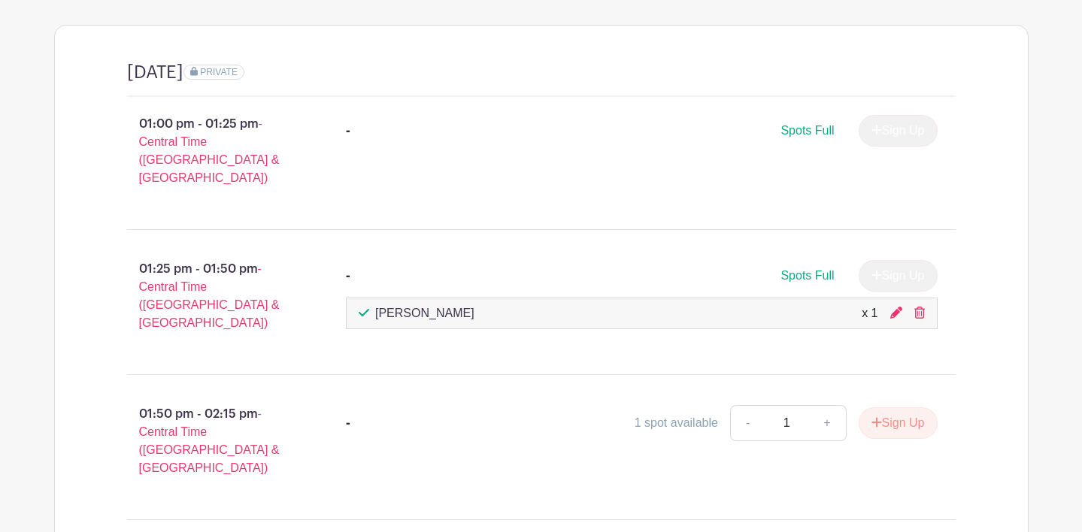
scroll to position [939, 0]
click at [704, 96] on div "01:00 pm - 01:25 pm - Central Time (US & Canada) - Spots Full Sign Up" at bounding box center [541, 156] width 901 height 120
